Goal: Task Accomplishment & Management: Use online tool/utility

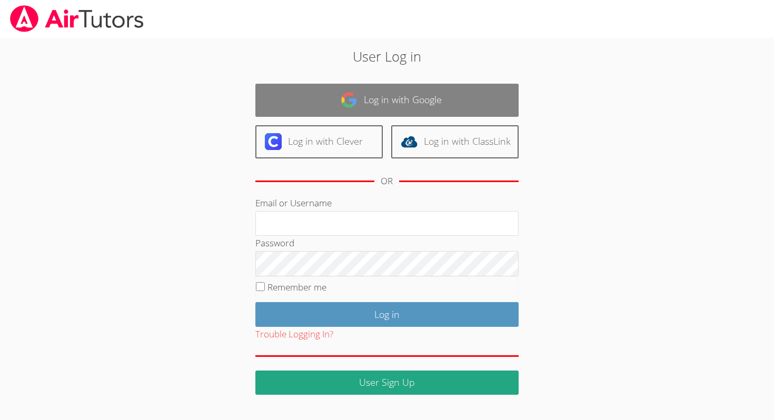
click at [348, 104] on img at bounding box center [349, 100] width 17 height 17
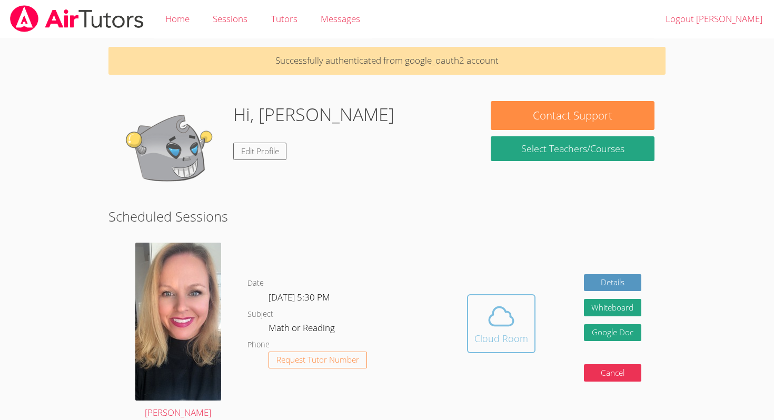
click at [501, 326] on icon at bounding box center [501, 317] width 24 height 18
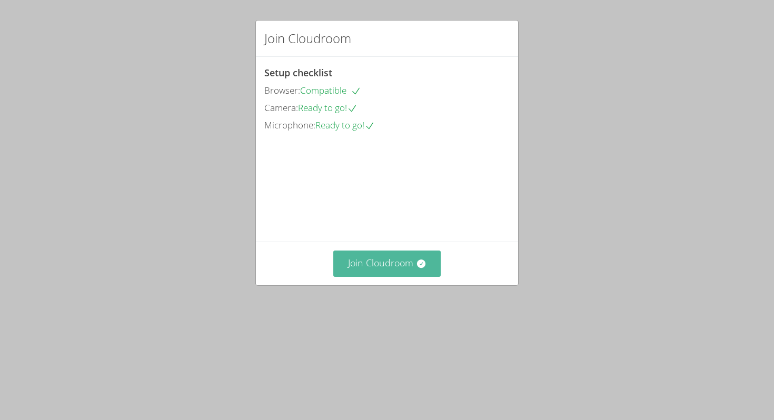
click at [358, 277] on button "Join Cloudroom" at bounding box center [387, 264] width 108 height 26
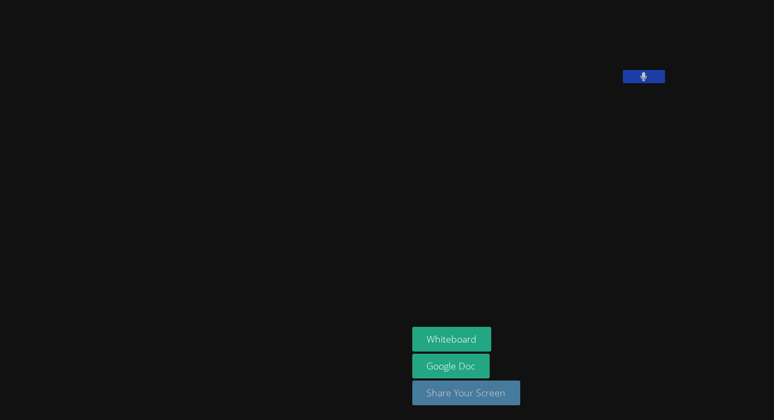
click at [412, 397] on button "Share Your Screen" at bounding box center [466, 393] width 109 height 25
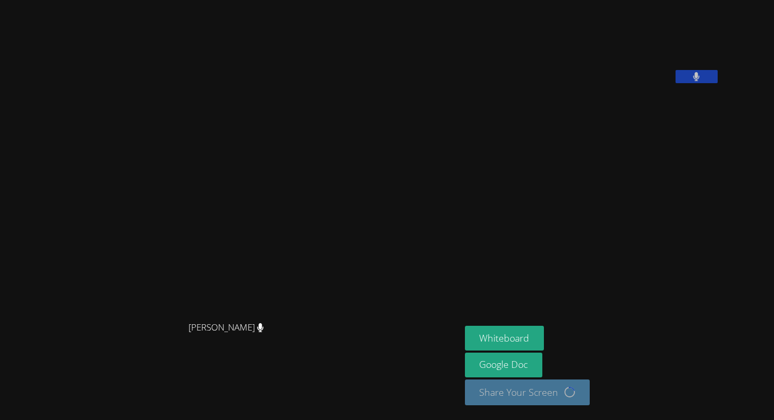
click at [561, 176] on aside "[PERSON_NAME] Whiteboard Google Doc Share Your Screen Loading..." at bounding box center [592, 210] width 263 height 420
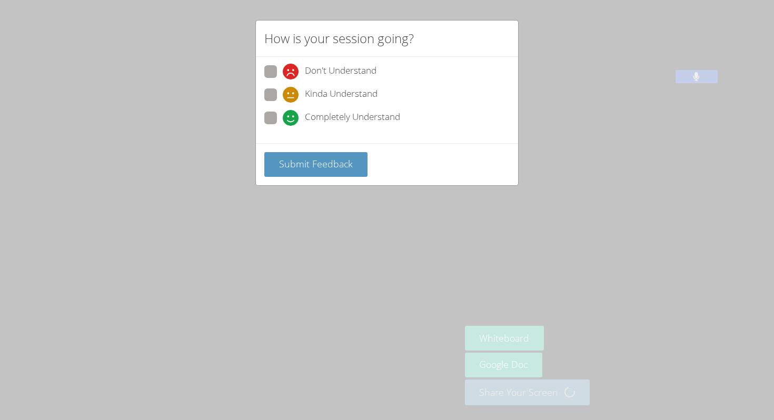
click at [283, 126] on span at bounding box center [283, 126] width 0 height 0
click at [283, 114] on input "Completely Understand" at bounding box center [287, 116] width 9 height 9
radio input "true"
click at [283, 103] on span at bounding box center [283, 103] width 0 height 0
click at [283, 91] on input "Kinda Understand" at bounding box center [287, 93] width 9 height 9
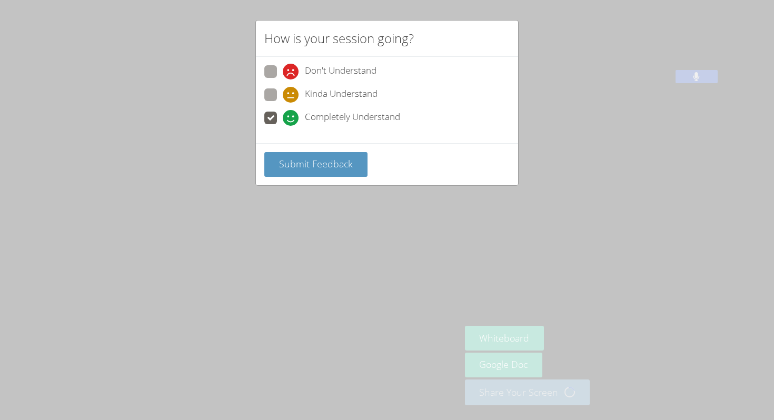
radio input "true"
click at [273, 106] on div "Kinda Understand" at bounding box center [386, 98] width 245 height 19
click at [269, 110] on div "Don't Understand Kinda Understand Completely Understand" at bounding box center [386, 97] width 245 height 65
click at [283, 126] on span at bounding box center [283, 126] width 0 height 0
click at [283, 116] on input "Completely Understand" at bounding box center [287, 116] width 9 height 9
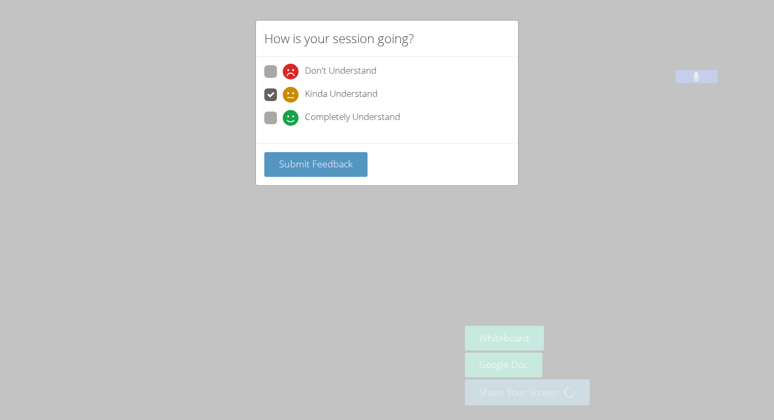
radio input "true"
click at [290, 166] on span "Submit Feedback" at bounding box center [316, 164] width 74 height 13
